Goal: Browse casually: Explore the website without a specific task or goal

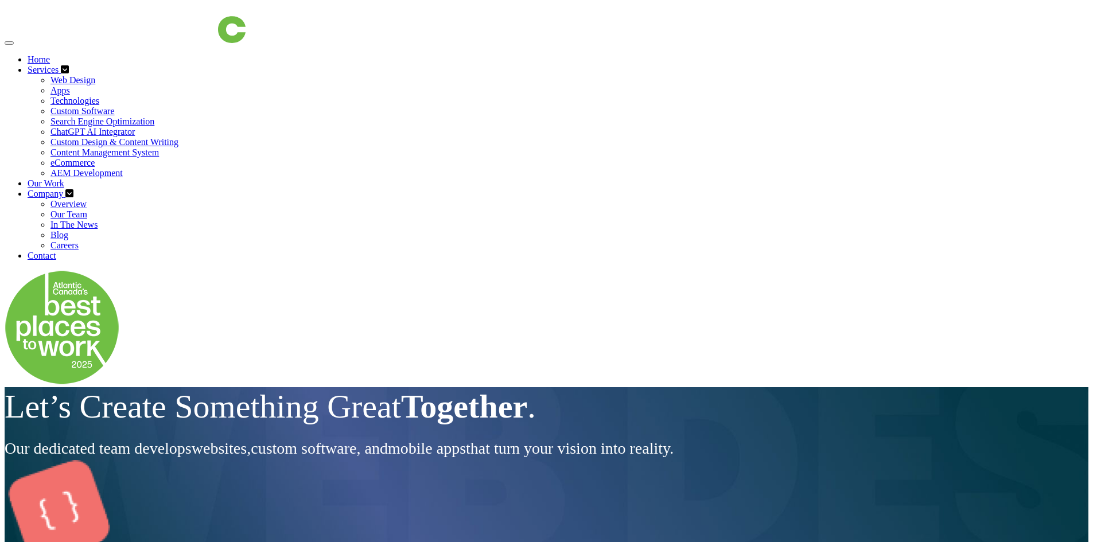
click at [364, 414] on div "Let’s Create Something Great Together . Our dedicated team develops websites , …" at bounding box center [547, 423] width 1084 height 72
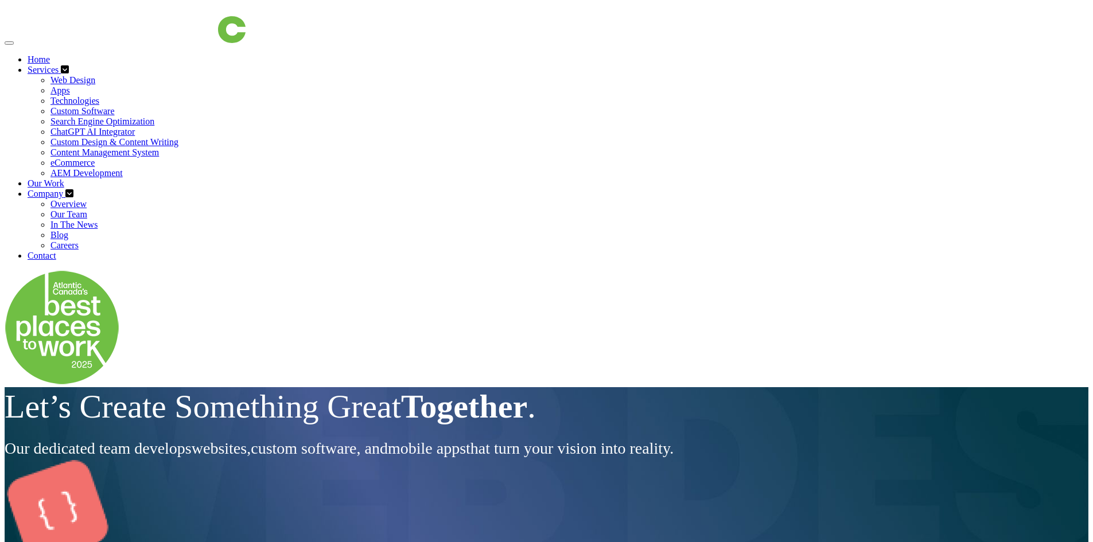
click at [286, 409] on div "Let’s Create Something Great Together . Our dedicated team develops websites , …" at bounding box center [547, 423] width 1084 height 72
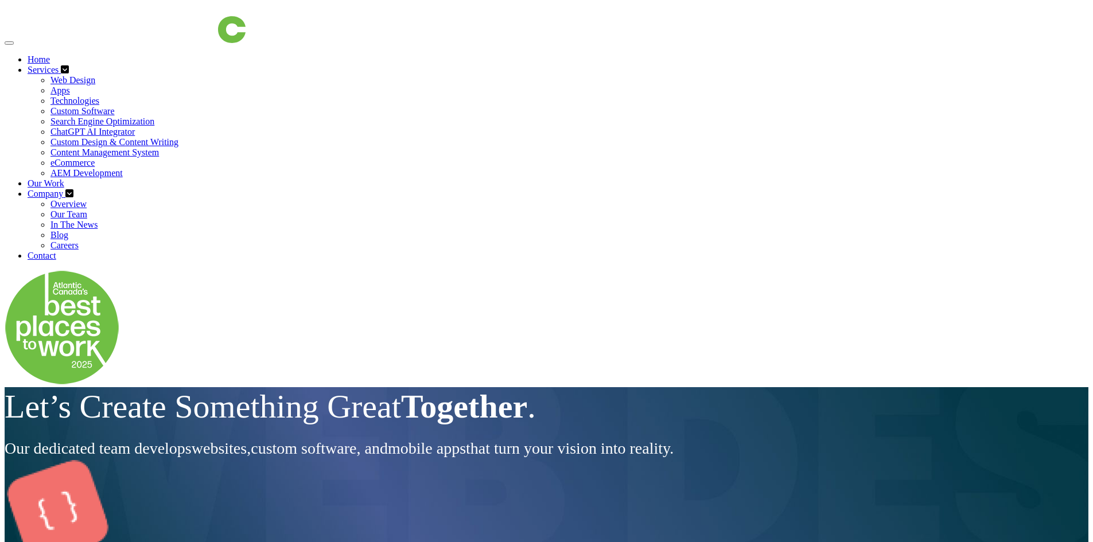
click at [321, 458] on div "Let’s Create Something Great Together . Our dedicated team develops websites , …" at bounding box center [547, 423] width 1084 height 72
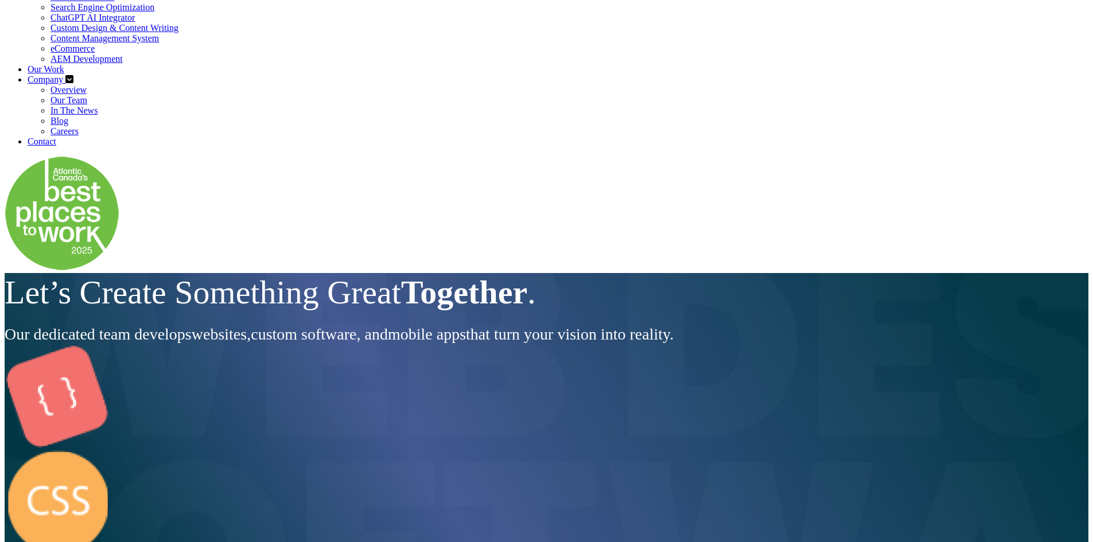
scroll to position [115, 0]
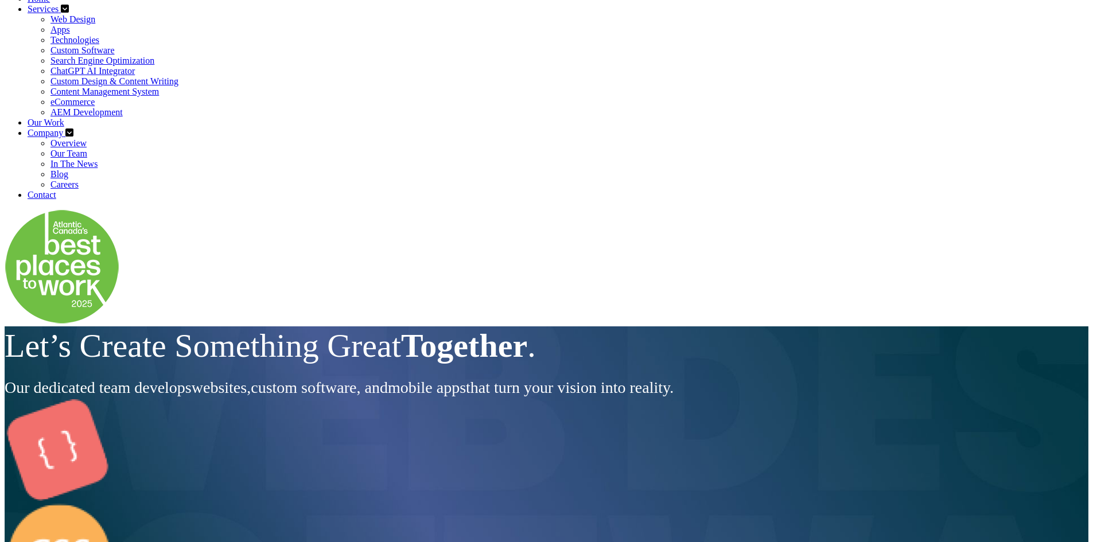
scroll to position [115, 0]
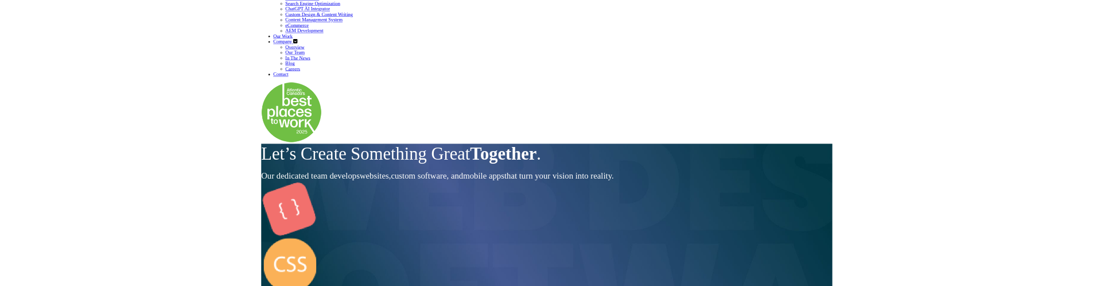
scroll to position [0, 0]
